Goal: Book appointment/travel/reservation

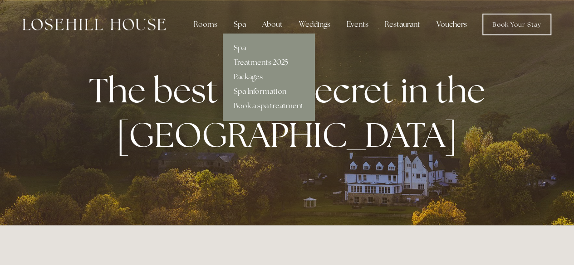
click at [253, 74] on link "Packages" at bounding box center [269, 77] width 92 height 15
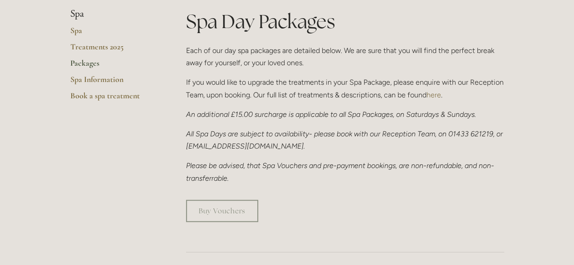
click at [323, 106] on div "Spa Day Packages Each of our day spa packages are detailed below. We are sure t…" at bounding box center [345, 96] width 318 height 176
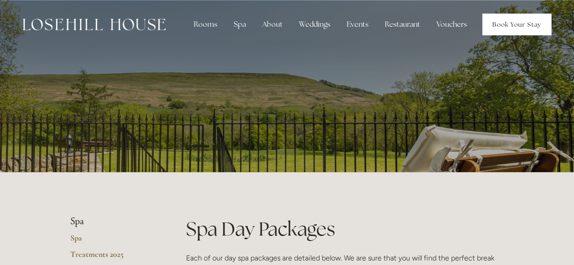
click at [518, 17] on link "Book Your Stay" at bounding box center [516, 25] width 69 height 22
